Goal: Task Accomplishment & Management: Manage account settings

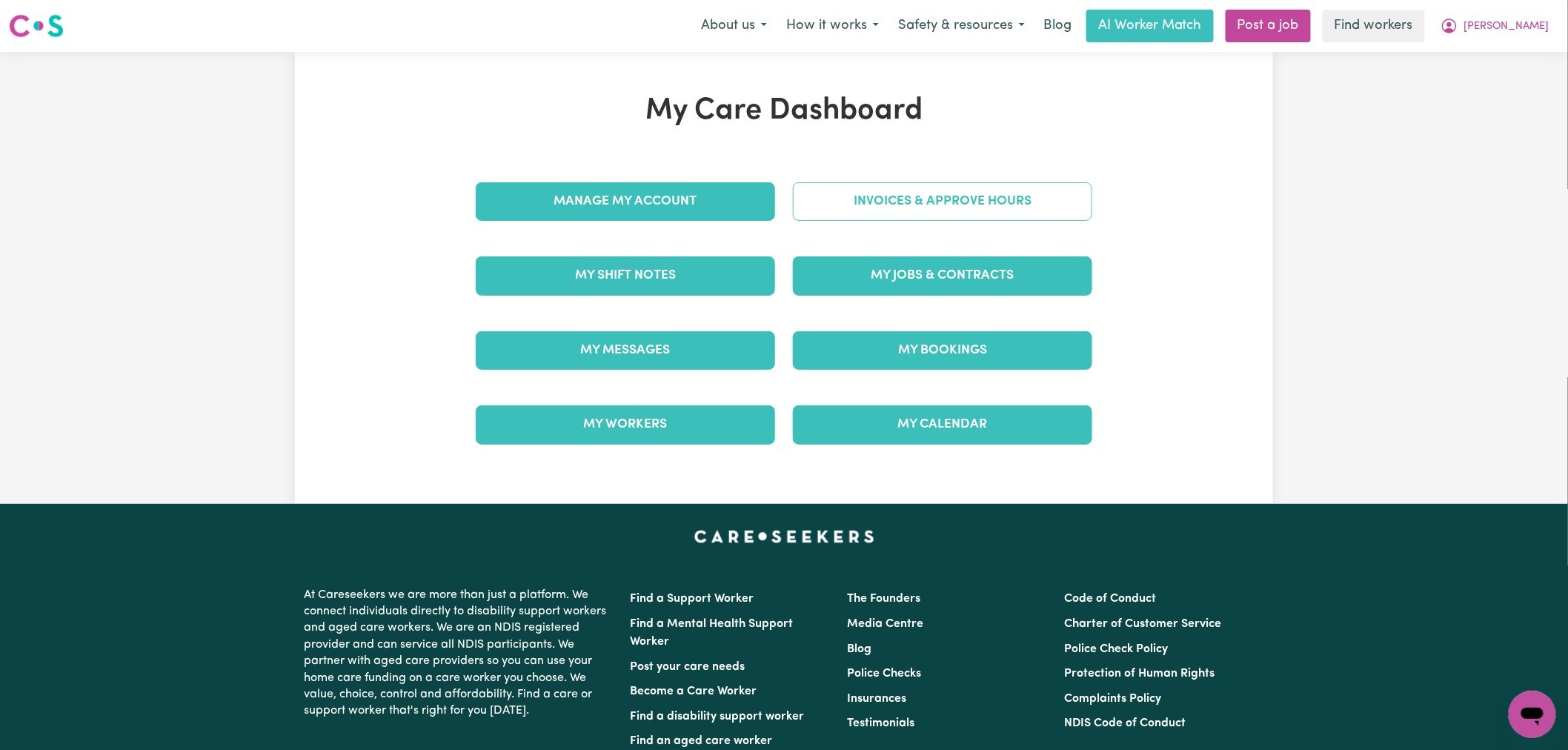
click at [913, 202] on link "Invoices & Approve Hours" at bounding box center [942, 201] width 299 height 38
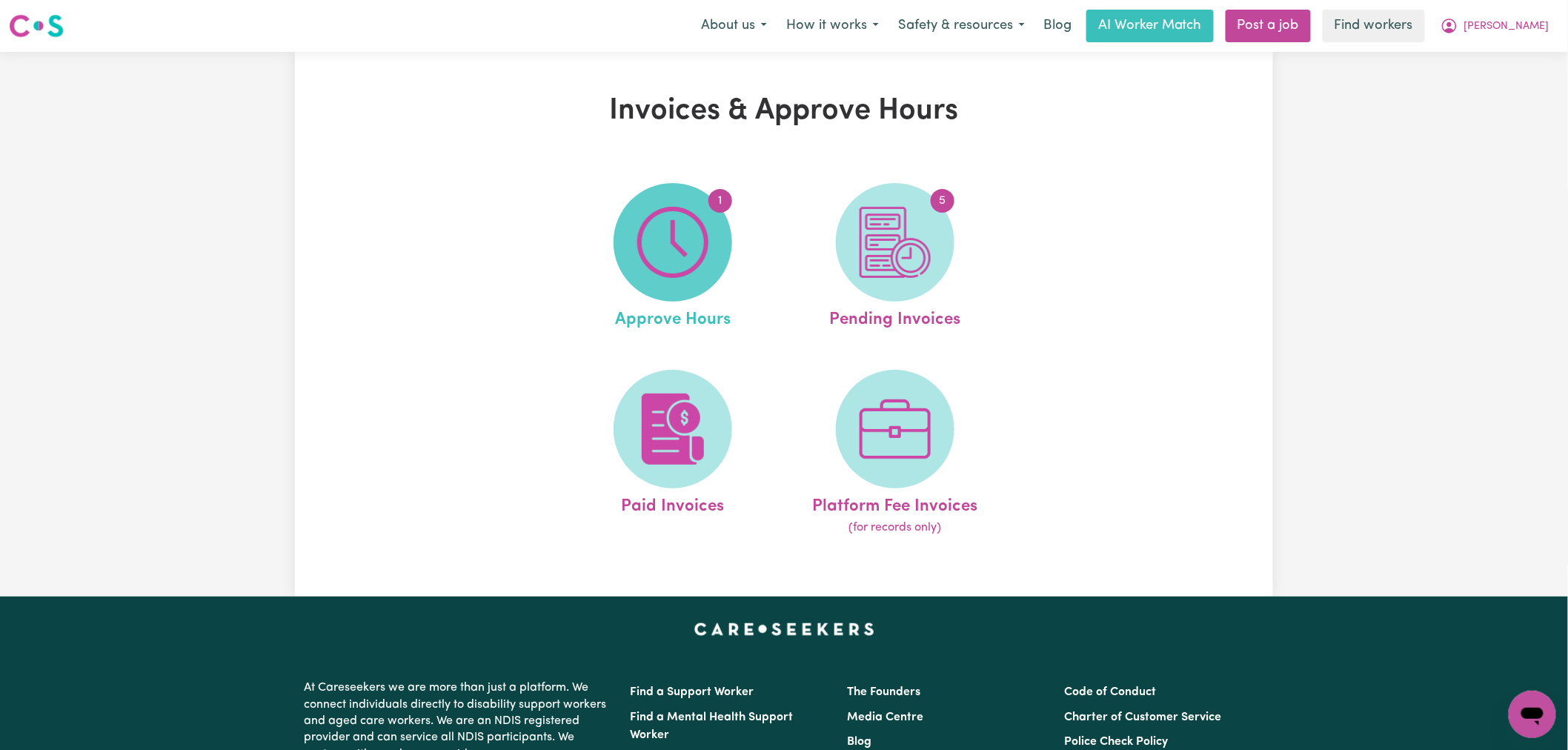
click at [690, 224] on img at bounding box center [672, 242] width 71 height 71
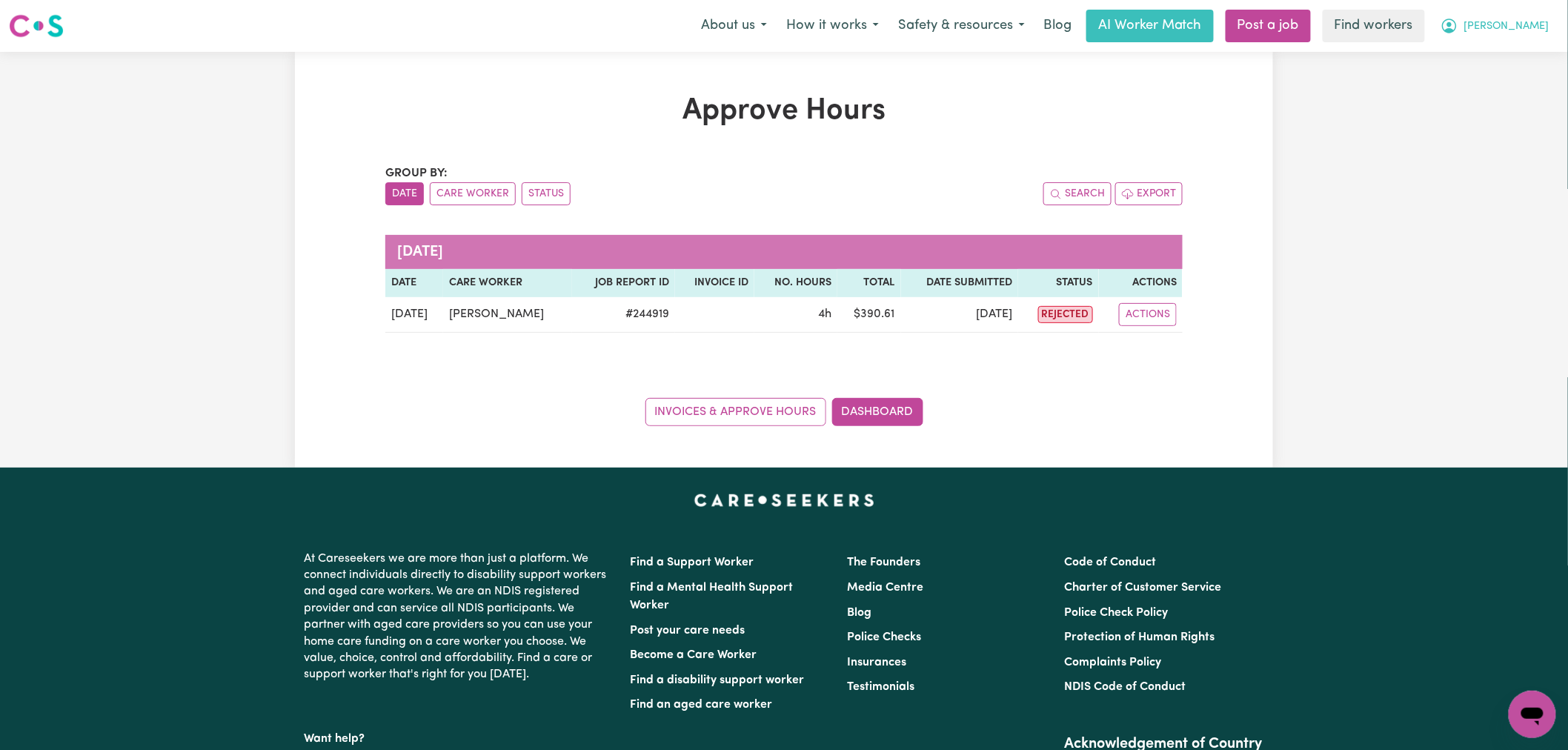
click at [1457, 31] on icon "My Account" at bounding box center [1449, 26] width 15 height 15
click at [1506, 53] on link "My Dashboard" at bounding box center [1499, 57] width 117 height 29
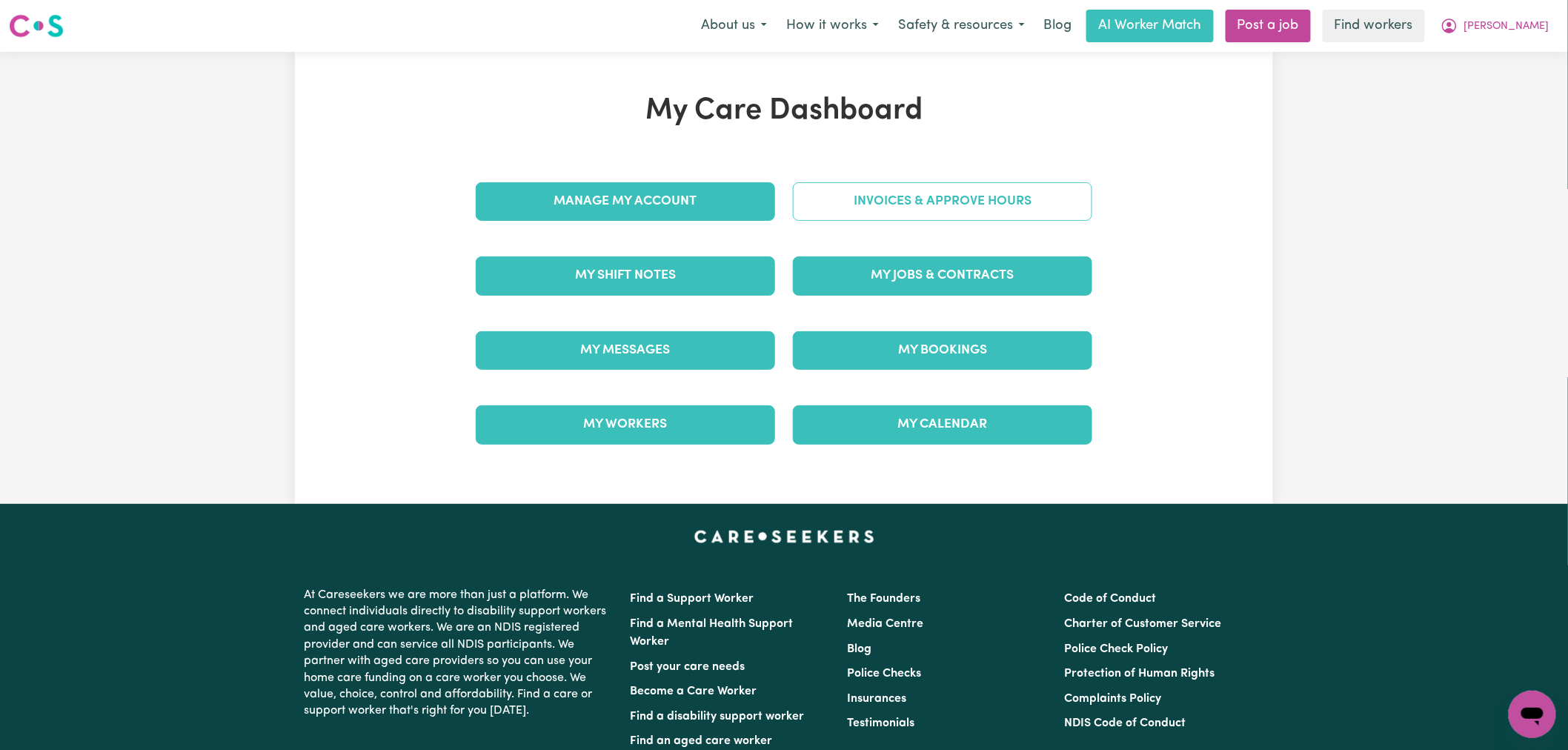
click at [949, 202] on link "Invoices & Approve Hours" at bounding box center [942, 201] width 299 height 38
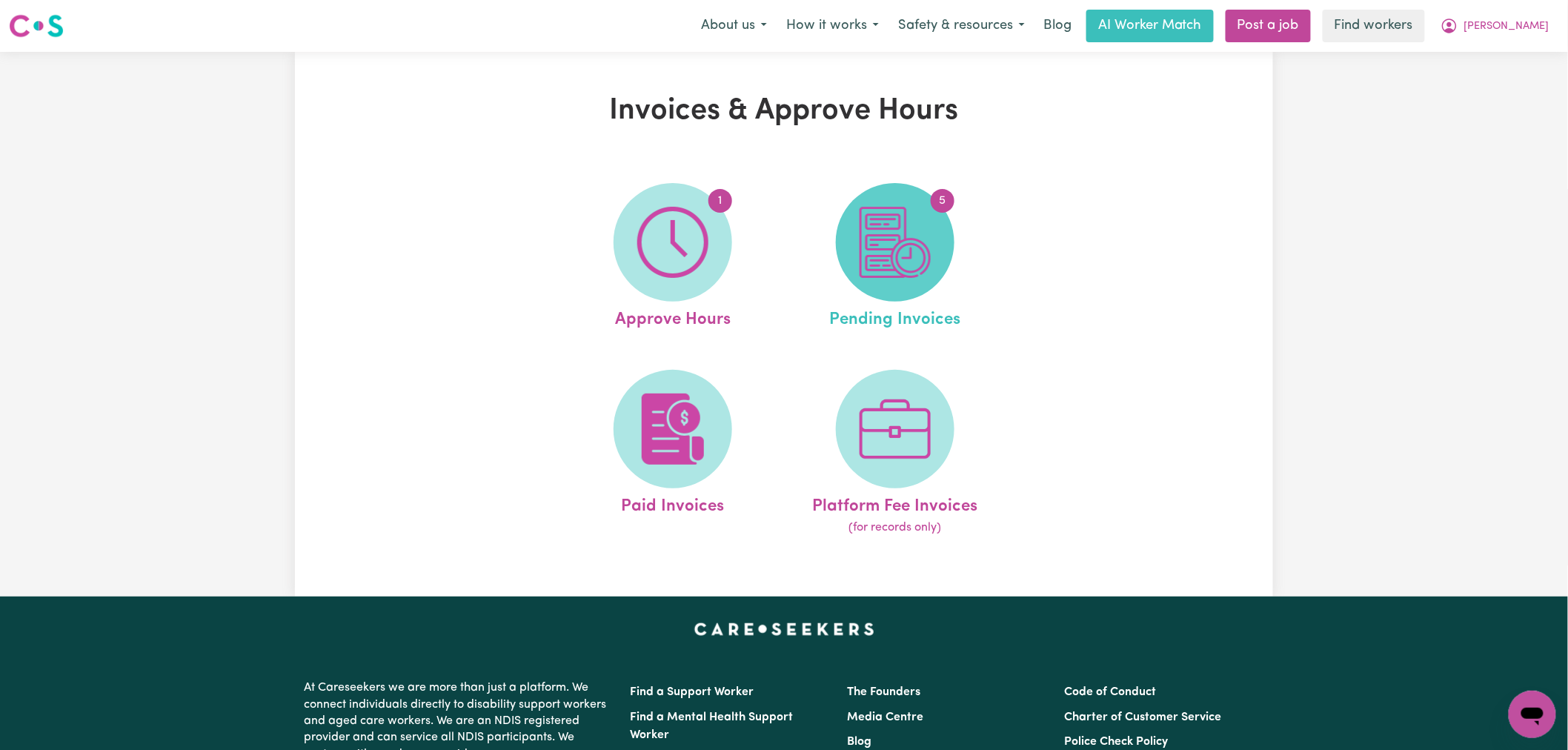
click at [901, 228] on img at bounding box center [895, 242] width 71 height 71
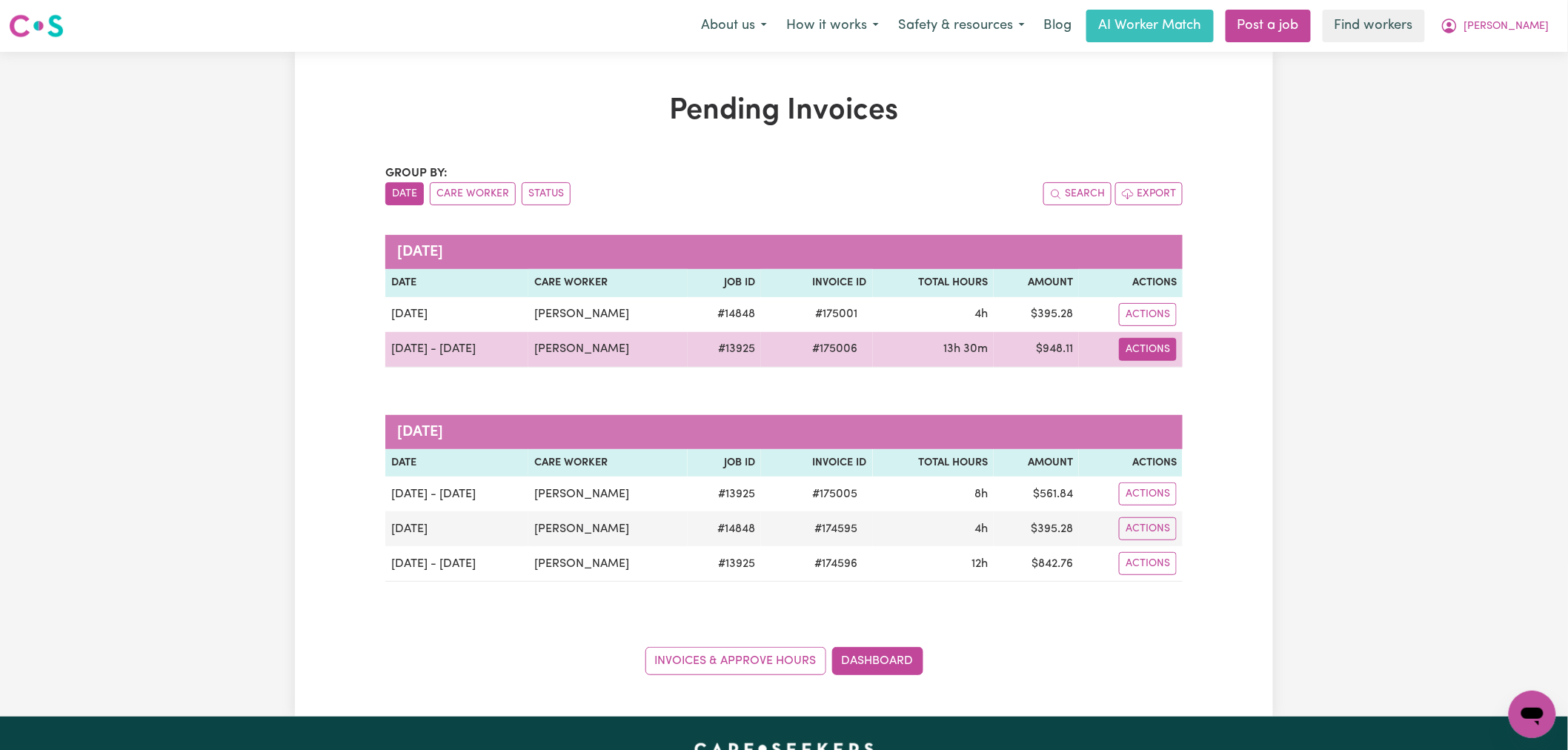
click at [1128, 349] on button "Actions" at bounding box center [1148, 348] width 58 height 23
click at [1166, 386] on link "Download Invoice" at bounding box center [1194, 384] width 136 height 30
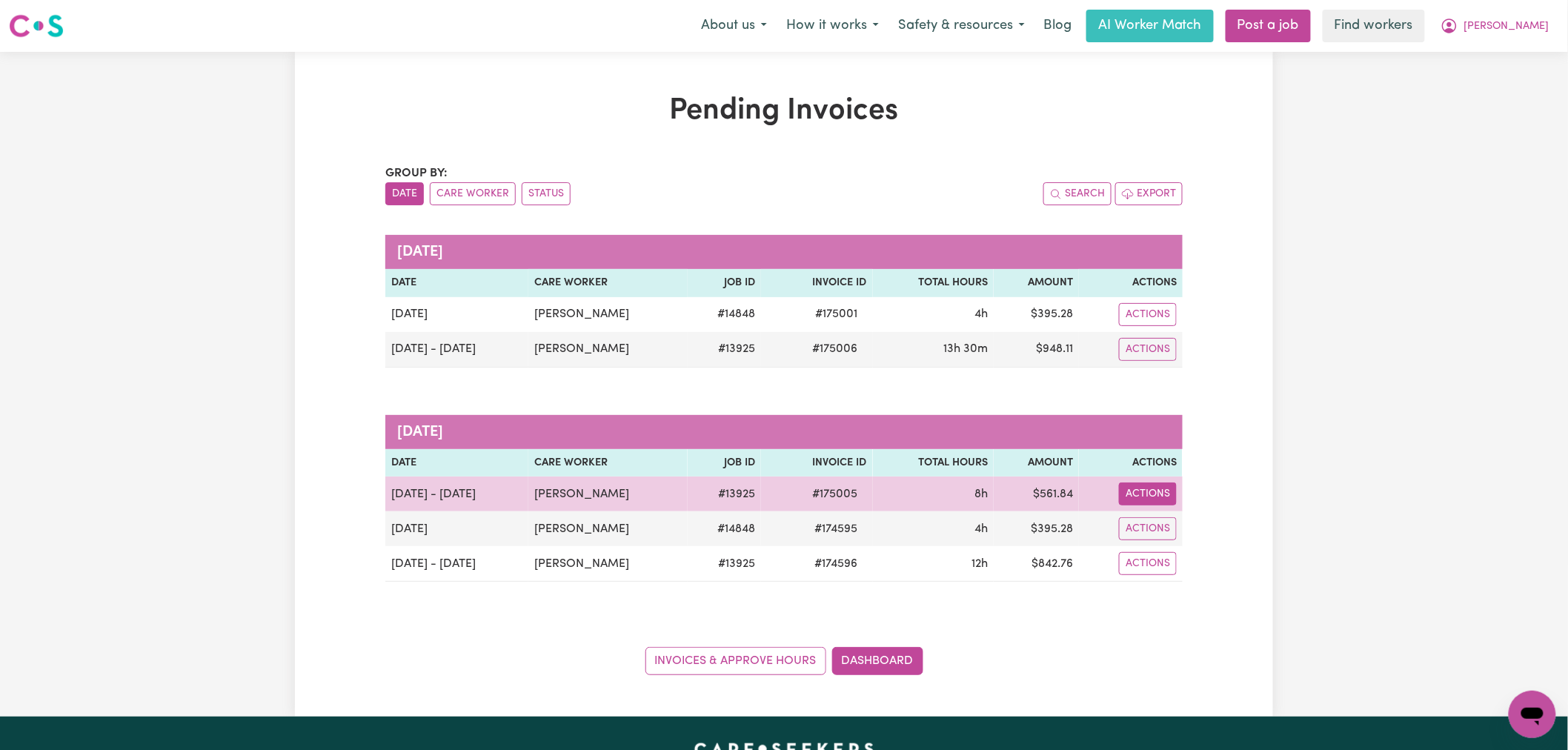
click at [1159, 483] on button "Actions" at bounding box center [1148, 493] width 58 height 23
click at [1167, 527] on link "Download Invoice" at bounding box center [1190, 529] width 136 height 30
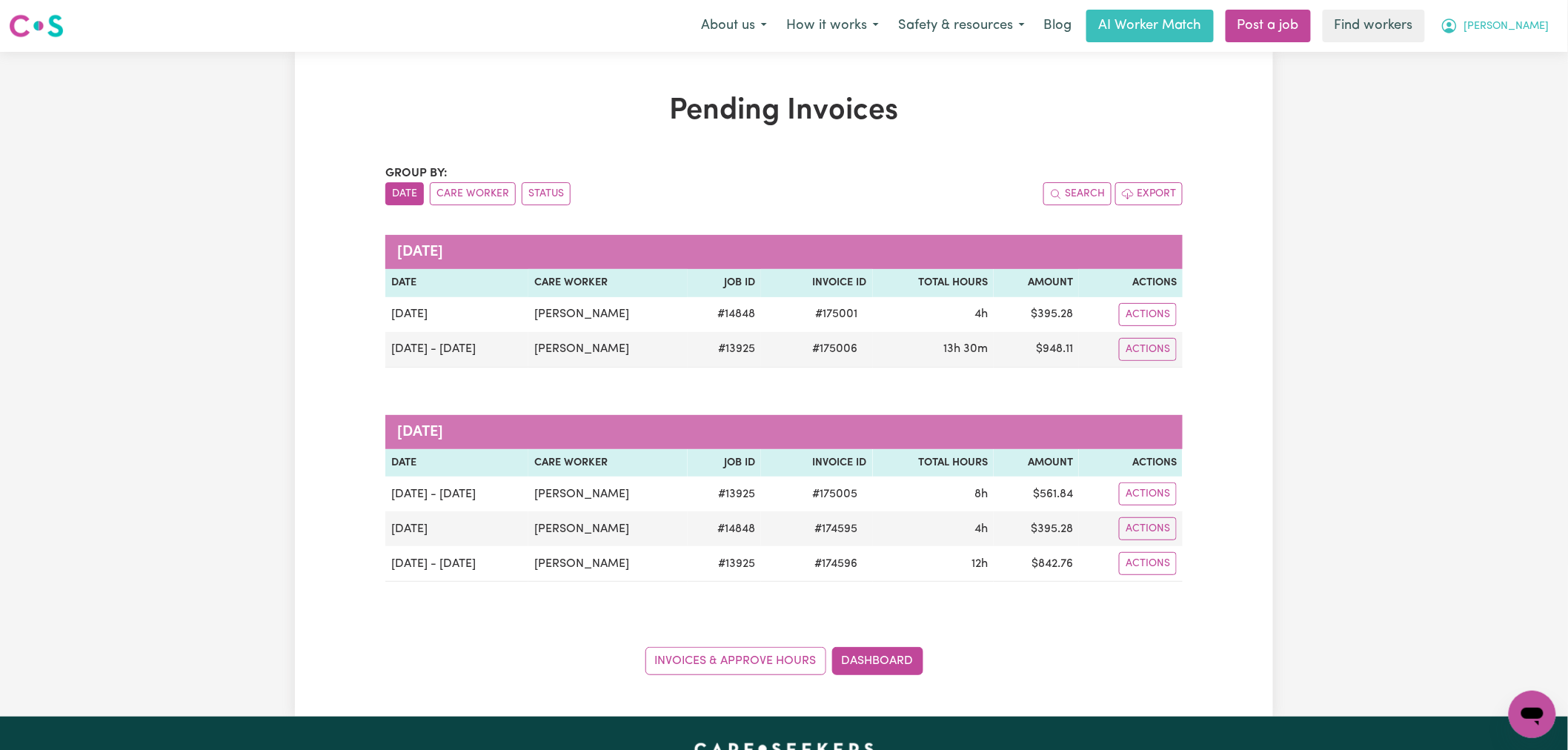
click at [1519, 24] on span "[PERSON_NAME]" at bounding box center [1506, 27] width 86 height 17
click at [1515, 58] on link "My Dashboard" at bounding box center [1499, 57] width 117 height 29
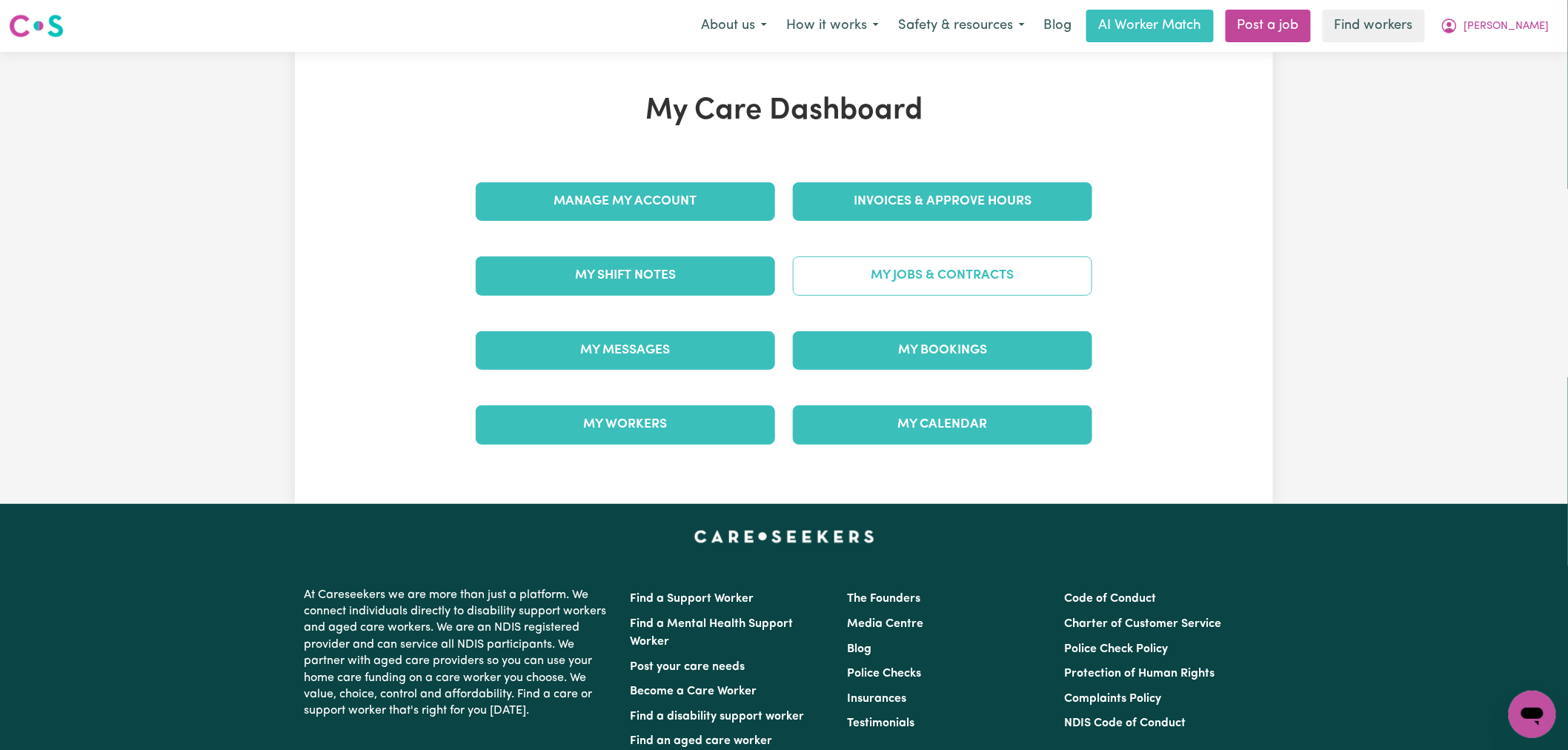
click at [871, 263] on link "My Jobs & Contracts" at bounding box center [942, 275] width 299 height 38
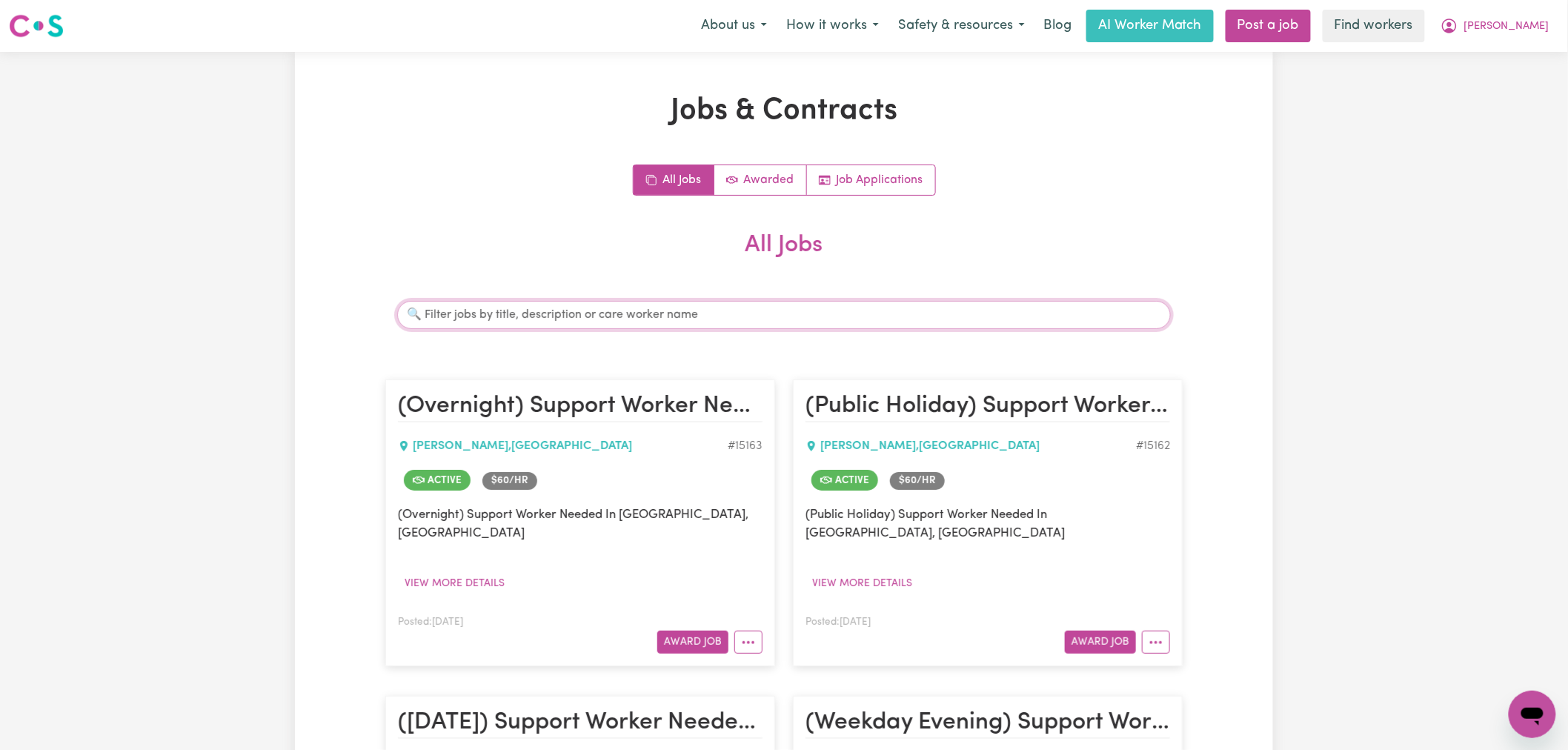
click at [539, 316] on input "Search jobs" at bounding box center [784, 315] width 774 height 29
type input "[PERSON_NAME]"
click at [517, 277] on h2 "All Jobs" at bounding box center [784, 257] width 797 height 52
click at [1522, 26] on span "[PERSON_NAME]" at bounding box center [1506, 27] width 86 height 17
click at [1506, 85] on link "Logout" at bounding box center [1499, 85] width 117 height 29
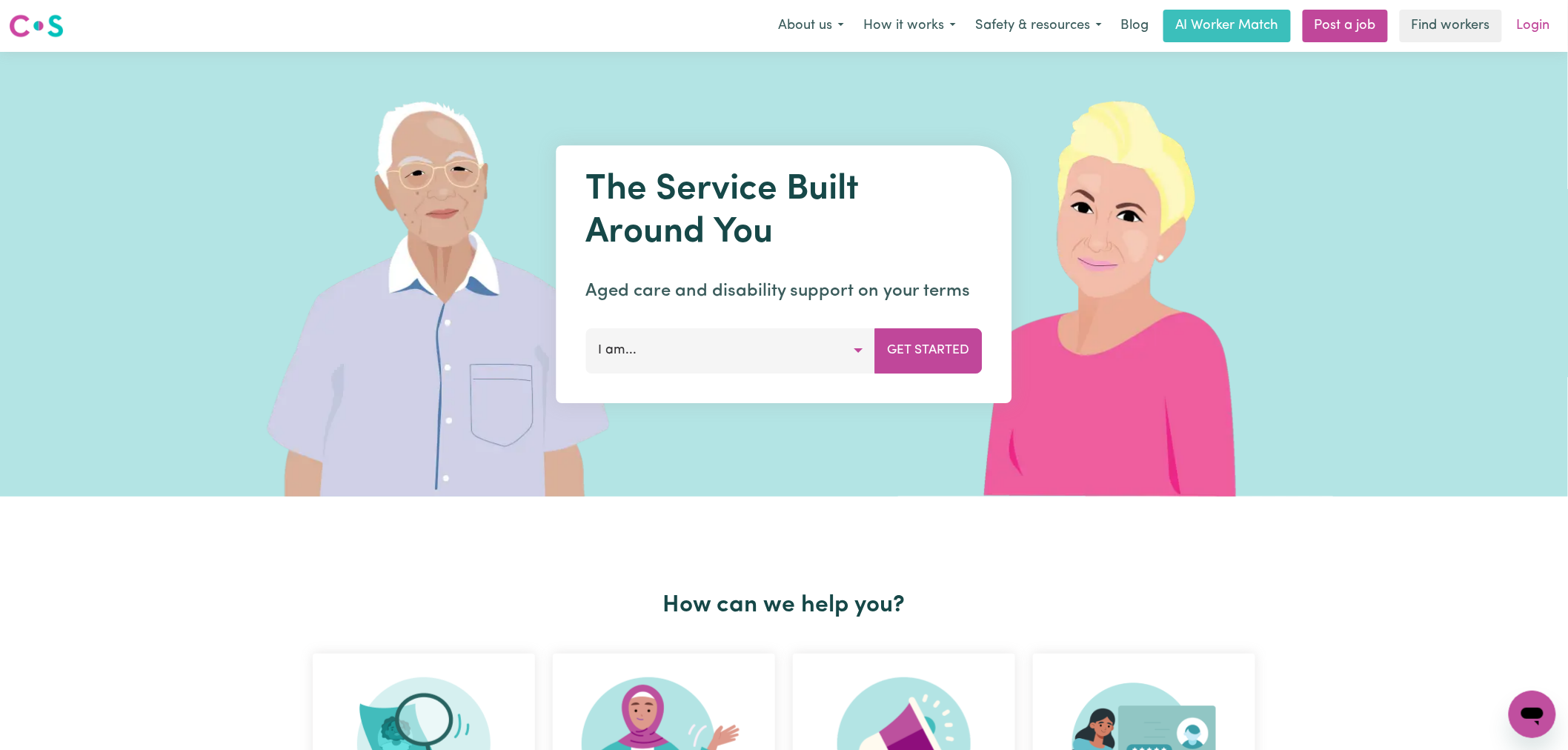
click at [1527, 20] on link "Login" at bounding box center [1534, 26] width 51 height 32
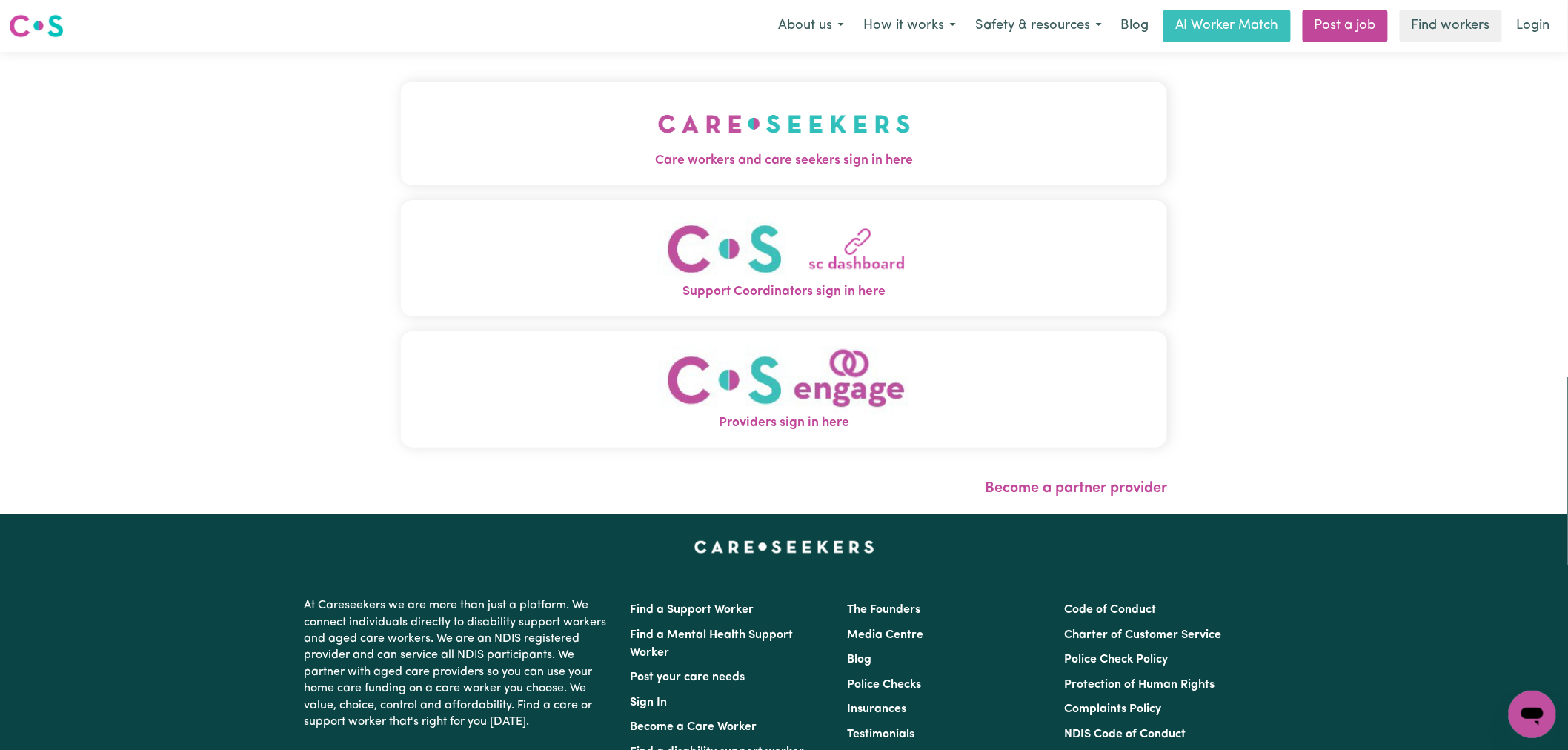
click at [658, 118] on img "Care workers and care seekers sign in here" at bounding box center [784, 124] width 253 height 55
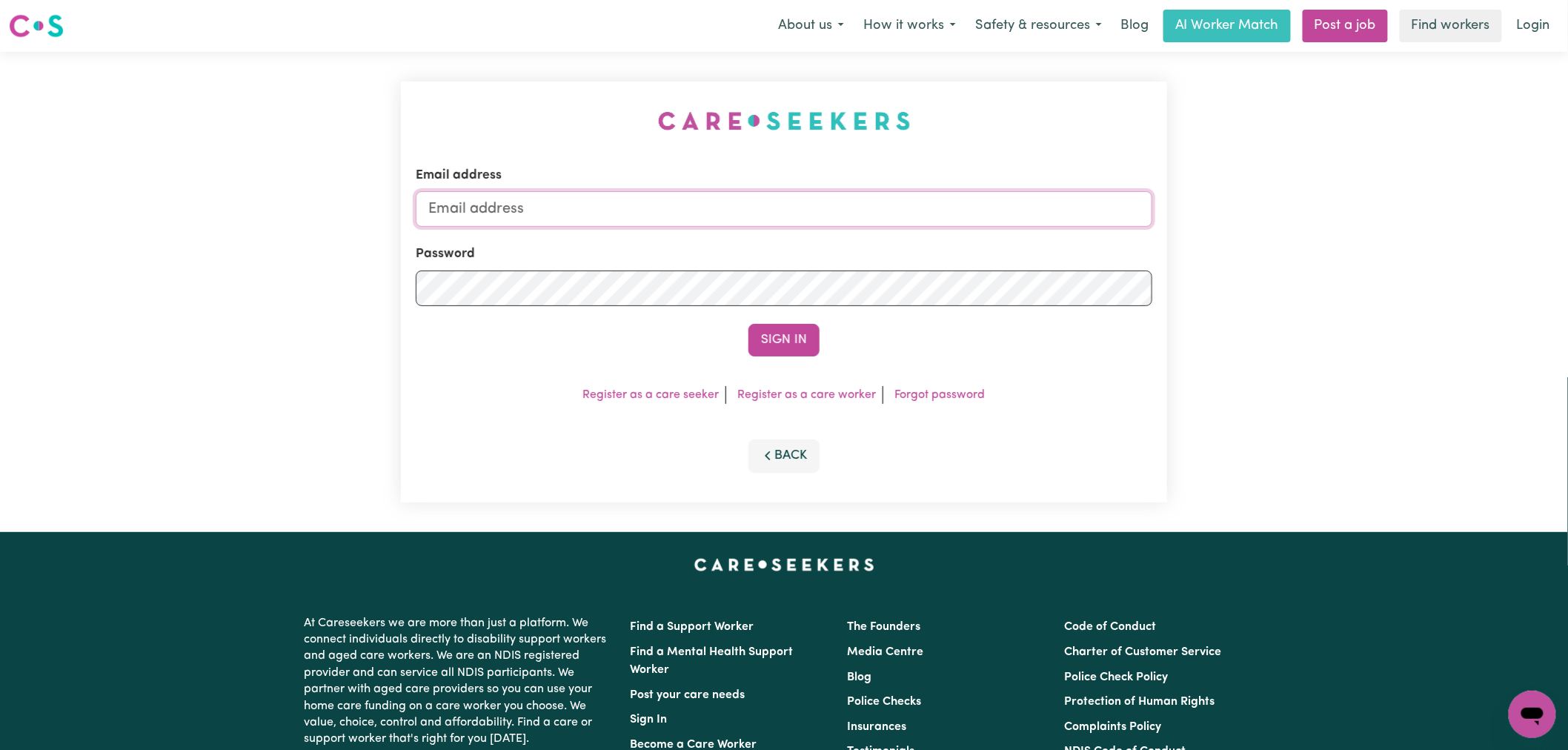
type input "[PERSON_NAME][EMAIL_ADDRESS][DOMAIN_NAME]"
click at [715, 194] on input "[PERSON_NAME][EMAIL_ADDRESS][DOMAIN_NAME]" at bounding box center [784, 209] width 736 height 35
click at [791, 336] on button "Sign In" at bounding box center [784, 340] width 71 height 32
